Goal: Navigation & Orientation: Find specific page/section

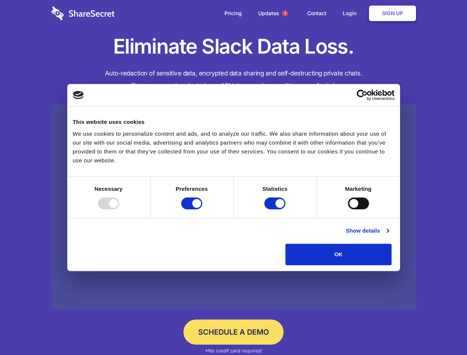
click at [119, 209] on div at bounding box center [108, 204] width 21 height 12
click at [202, 209] on input "Preferences" at bounding box center [191, 204] width 21 height 12
checkbox input "false"
click at [276, 209] on input "Statistics" at bounding box center [275, 204] width 21 height 12
checkbox input "false"
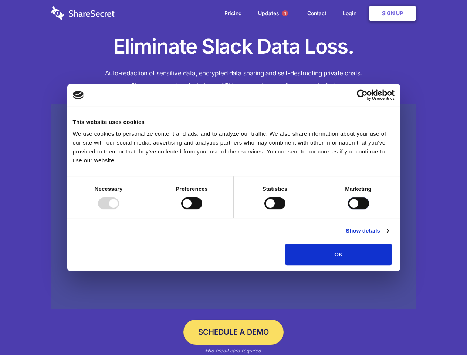
click at [348, 209] on input "Marketing" at bounding box center [358, 204] width 21 height 12
checkbox input "true"
click at [389, 235] on link "Show details" at bounding box center [367, 230] width 43 height 9
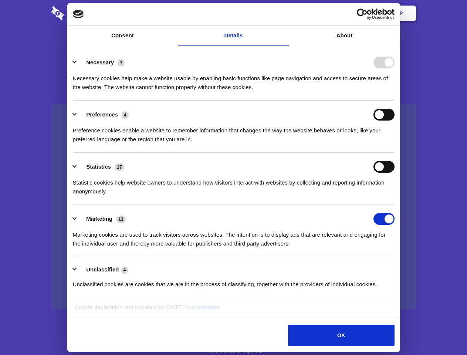
click at [395, 92] on div "Necessary cookies help make a website usable by enabling basic functions like p…" at bounding box center [234, 79] width 322 height 23
click at [285, 13] on span "1" at bounding box center [285, 13] width 6 height 6
